Goal: Information Seeking & Learning: Learn about a topic

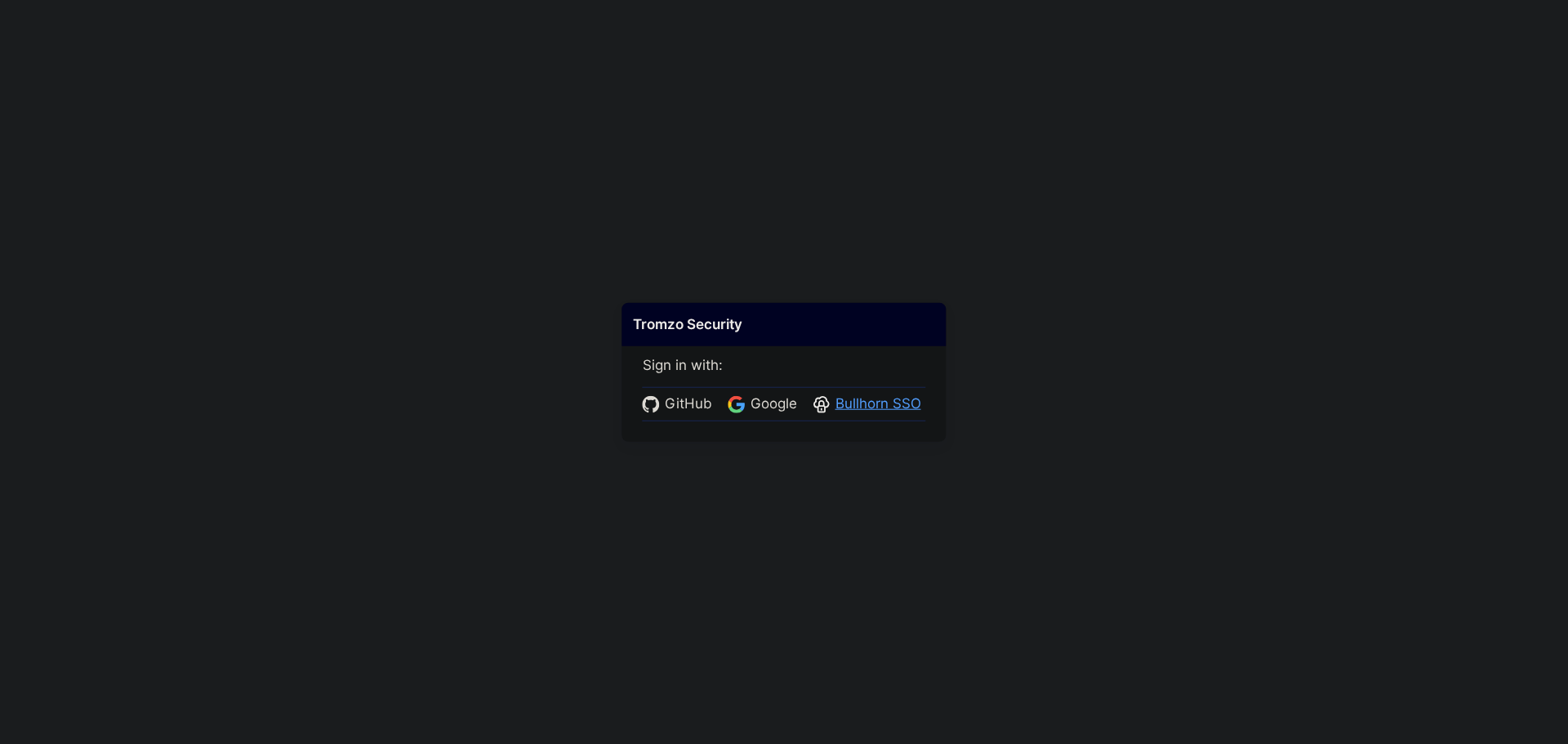
click at [888, 413] on span "Bullhorn SSO" at bounding box center [878, 404] width 96 height 21
click at [861, 402] on span "Bullhorn SSO" at bounding box center [878, 404] width 96 height 21
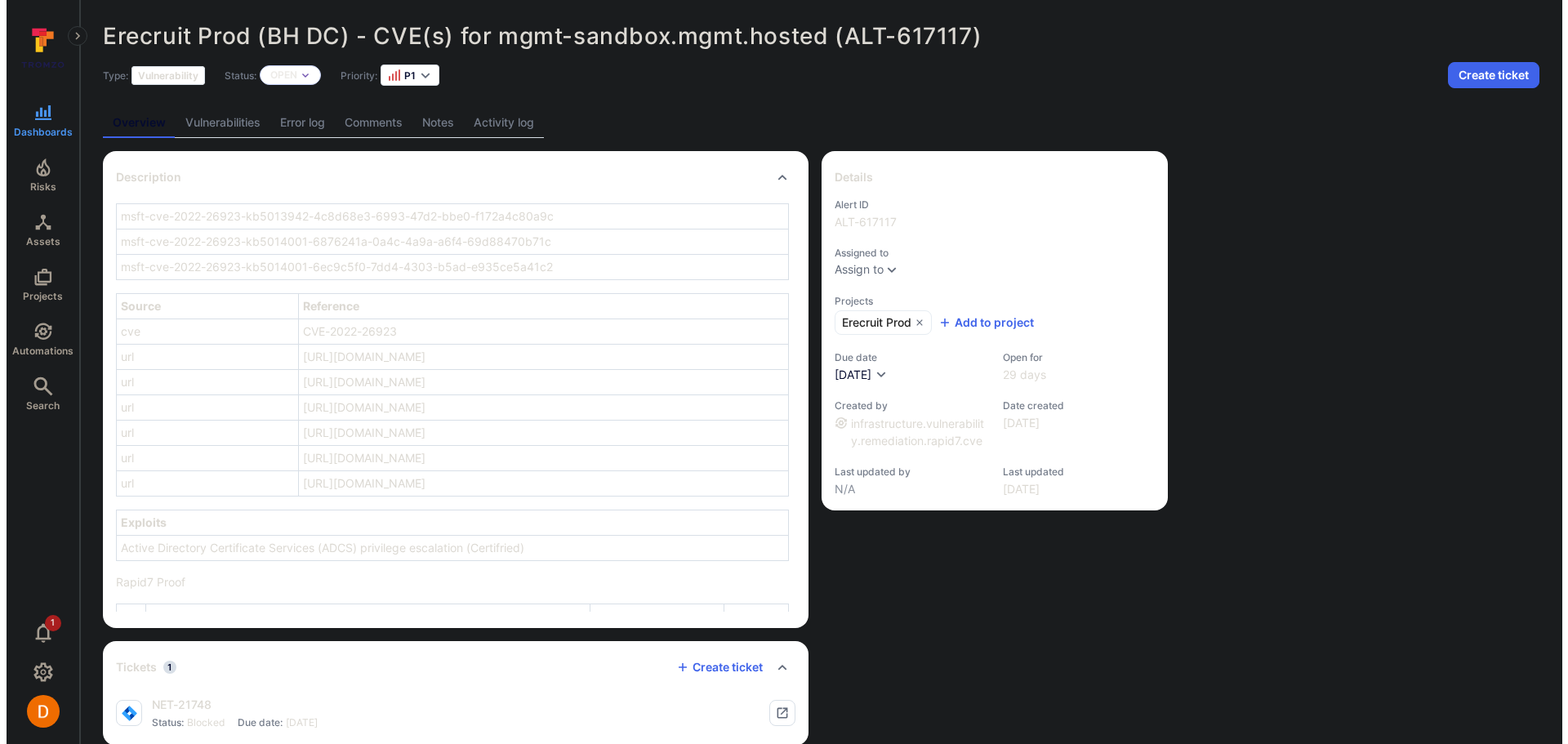
scroll to position [654, 0]
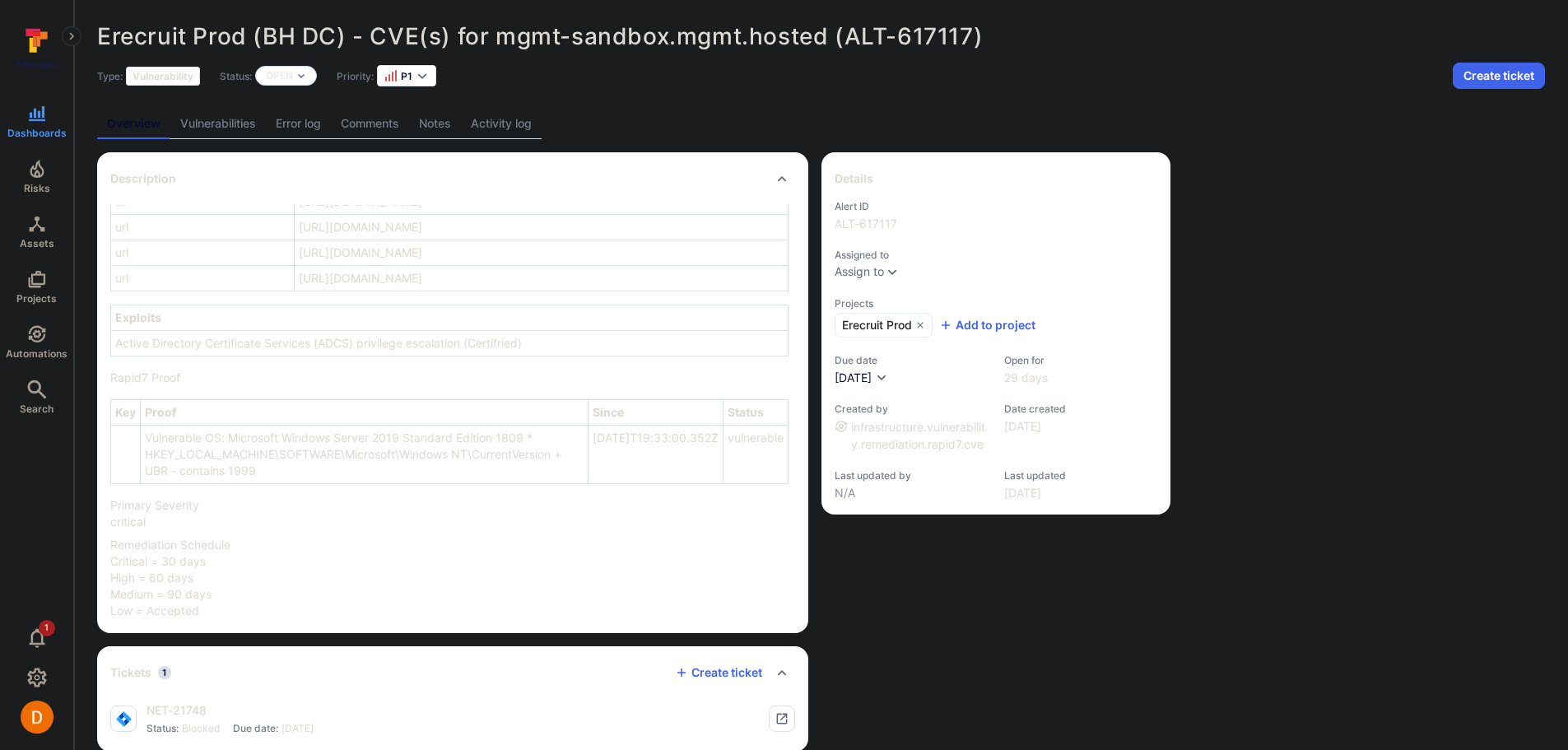
click at [231, 118] on link "Vulnerabilities" at bounding box center [219, 124] width 96 height 30
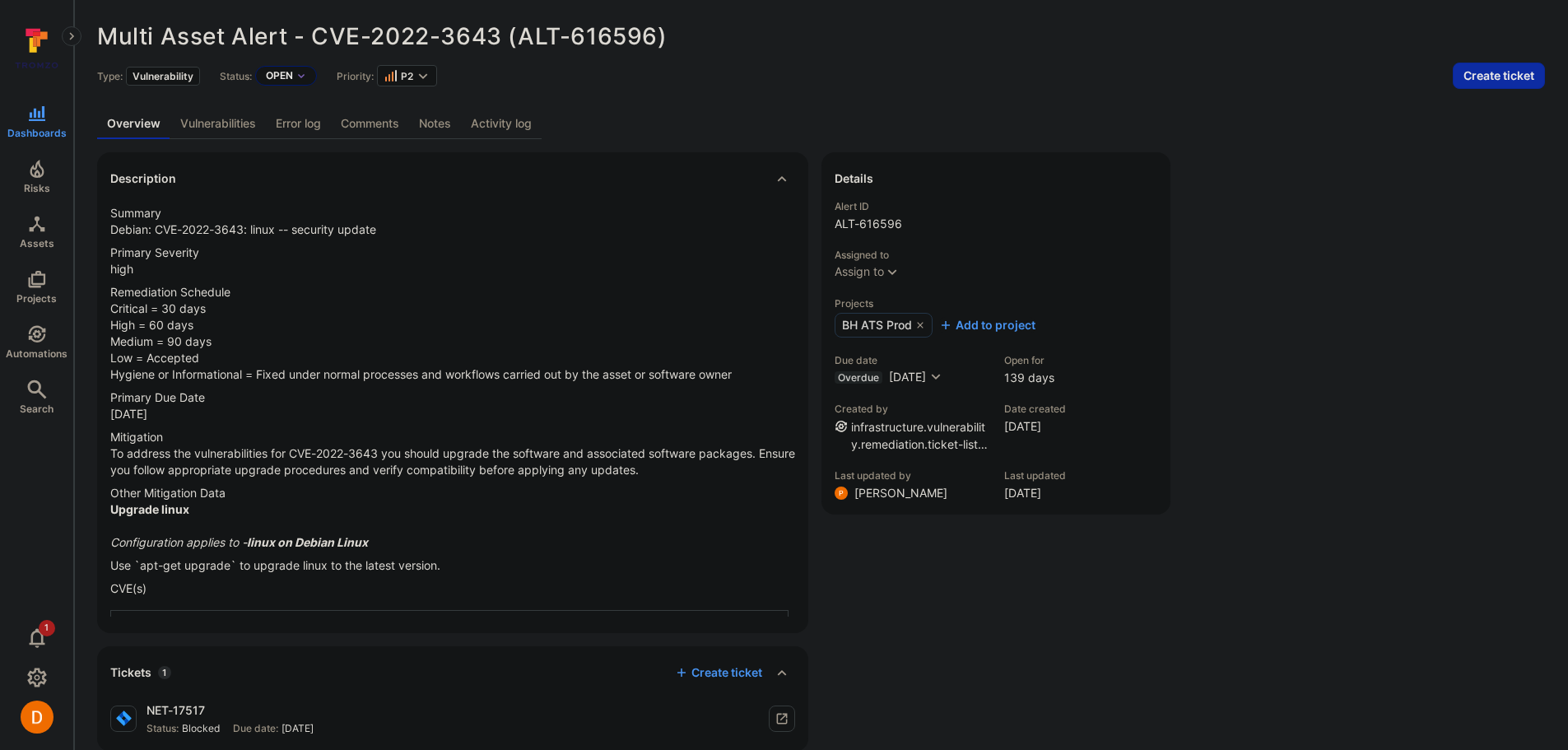
click at [223, 129] on link "Vulnerabilities" at bounding box center [219, 124] width 96 height 30
